Goal: Transaction & Acquisition: Book appointment/travel/reservation

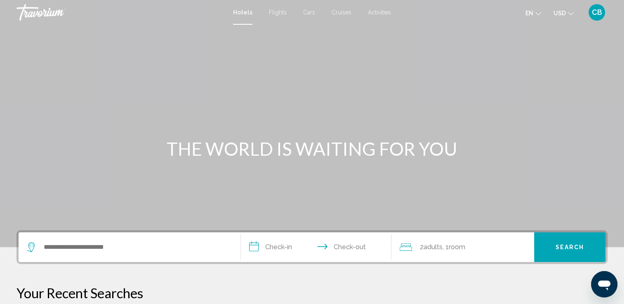
click at [377, 11] on span "Activities" at bounding box center [379, 12] width 23 height 7
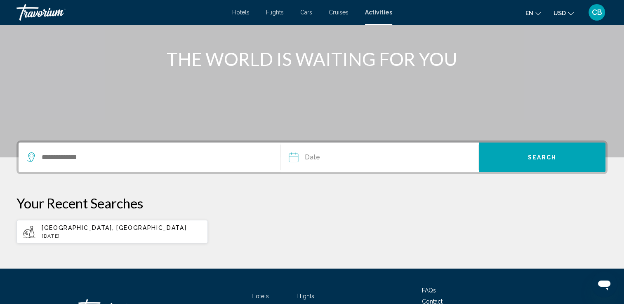
scroll to position [91, 0]
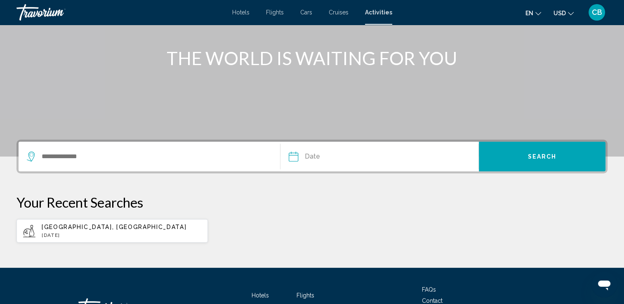
click at [53, 224] on span "[GEOGRAPHIC_DATA], [GEOGRAPHIC_DATA]" at bounding box center [114, 227] width 145 height 7
type input "**********"
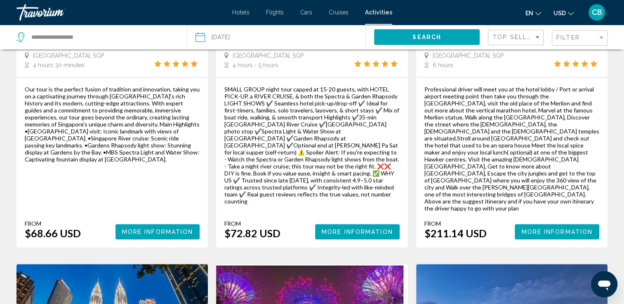
scroll to position [248, 0]
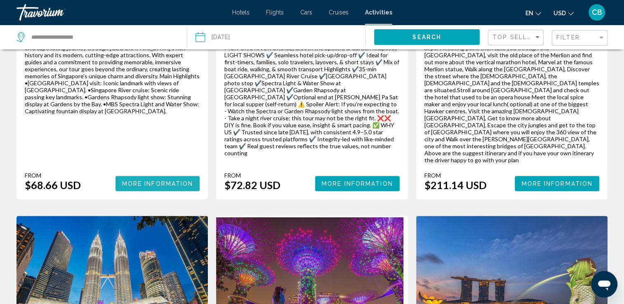
click at [150, 181] on span "More Information" at bounding box center [157, 184] width 71 height 7
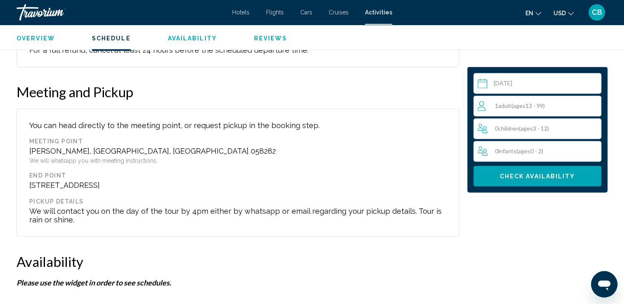
scroll to position [1341, 0]
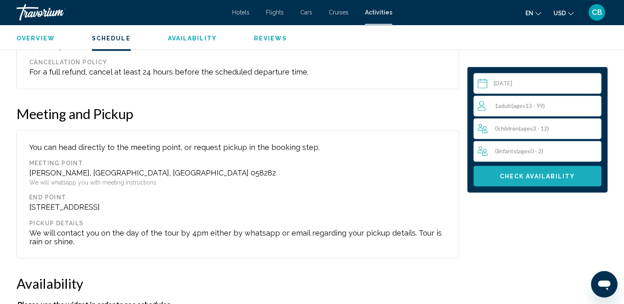
click at [527, 176] on span "Check Availability" at bounding box center [537, 176] width 75 height 7
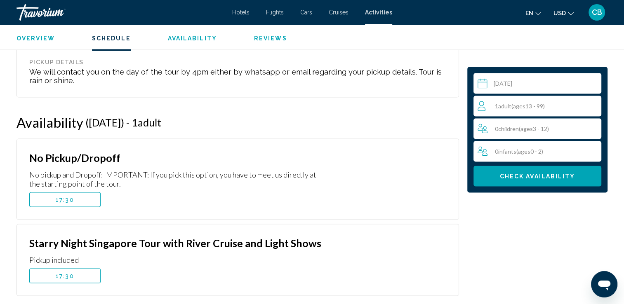
scroll to position [1520, 0]
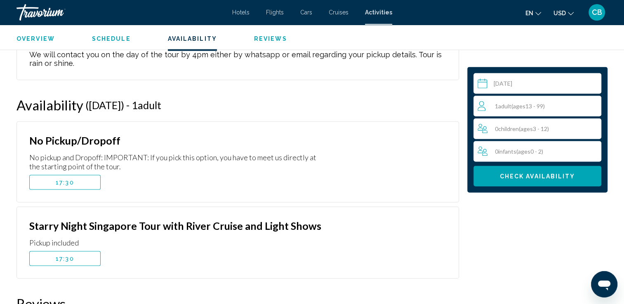
click at [510, 107] on span "Adult" at bounding box center [504, 105] width 13 height 7
click at [592, 106] on icon "Increment adults" at bounding box center [592, 106] width 7 height 10
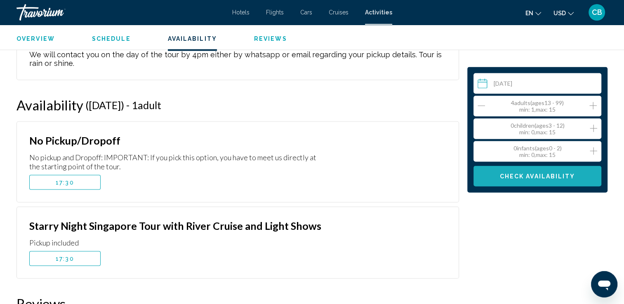
click at [516, 176] on span "Check Availability" at bounding box center [537, 176] width 75 height 7
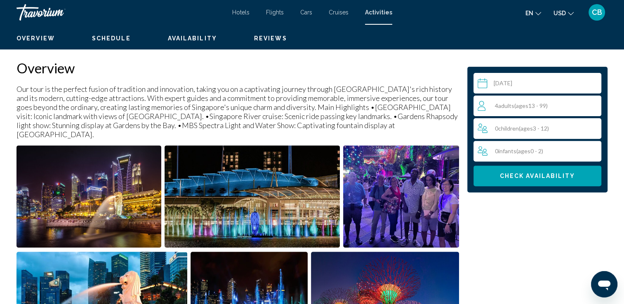
scroll to position [259, 0]
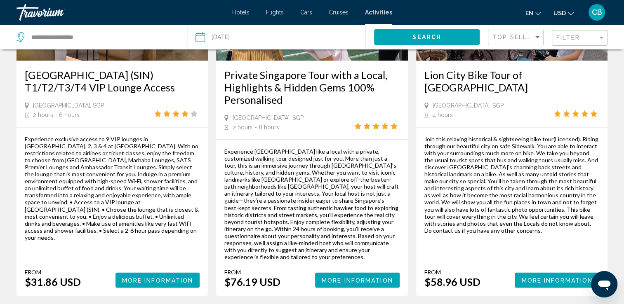
scroll to position [1354, 0]
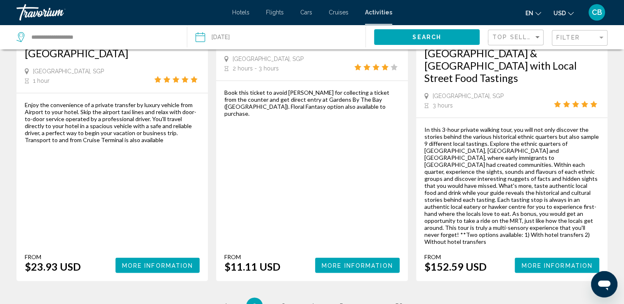
scroll to position [1286, 0]
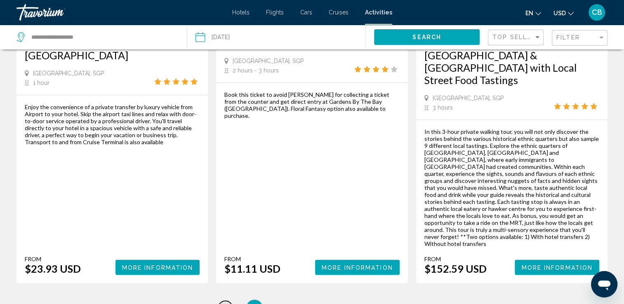
click at [224, 303] on span "1" at bounding box center [225, 307] width 4 height 9
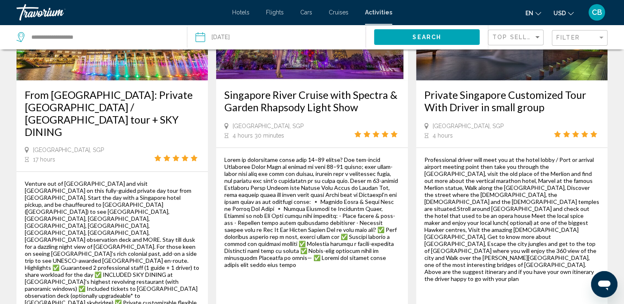
scroll to position [520, 0]
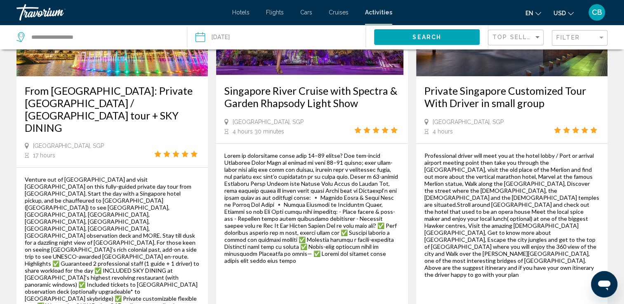
drag, startPoint x: 280, startPoint y: 263, endPoint x: 216, endPoint y: 69, distance: 204.6
click at [216, 69] on div "Singapore River Cruise with Spectra & Garden Rhapsody Light Show [GEOGRAPHIC_DA…" at bounding box center [311, 151] width 191 height 415
copy div "Loremipsu Dolor Sitame cons Adipisc & Elitse Doeiusmo Tempo Inci Utlaboree, DOL…"
click at [287, 270] on div "From $72.82 USD More Information" at bounding box center [311, 252] width 191 height 216
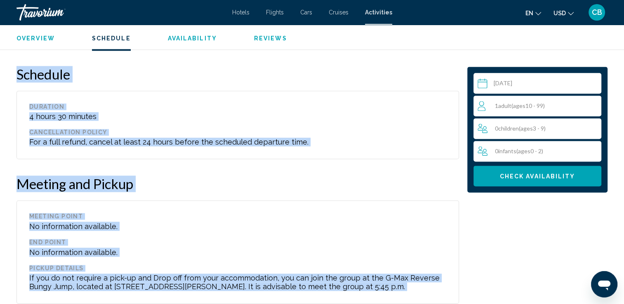
scroll to position [1106, 0]
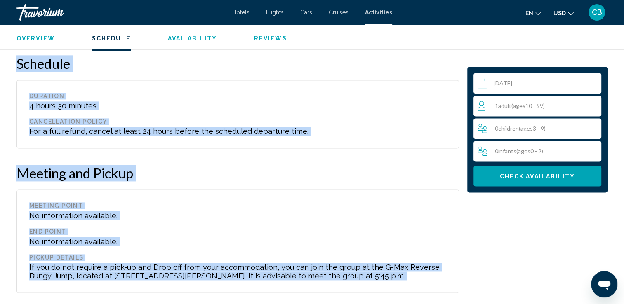
drag, startPoint x: 18, startPoint y: 73, endPoint x: 437, endPoint y: 265, distance: 460.2
copy div "Lore'i dolorsit Ametco Adipiscingelit 4 Seddoe te Incidid Utlab Etdolore & Magn…"
click at [365, 228] on div "End point" at bounding box center [237, 231] width 417 height 7
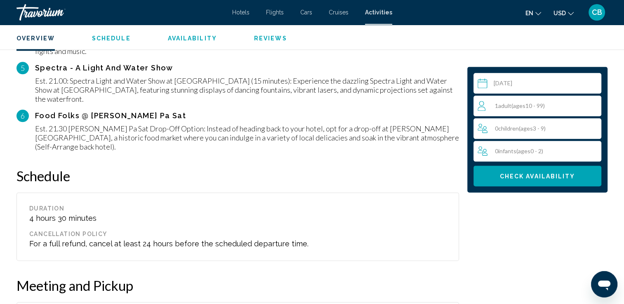
scroll to position [1031, 0]
